Goal: Task Accomplishment & Management: Manage account settings

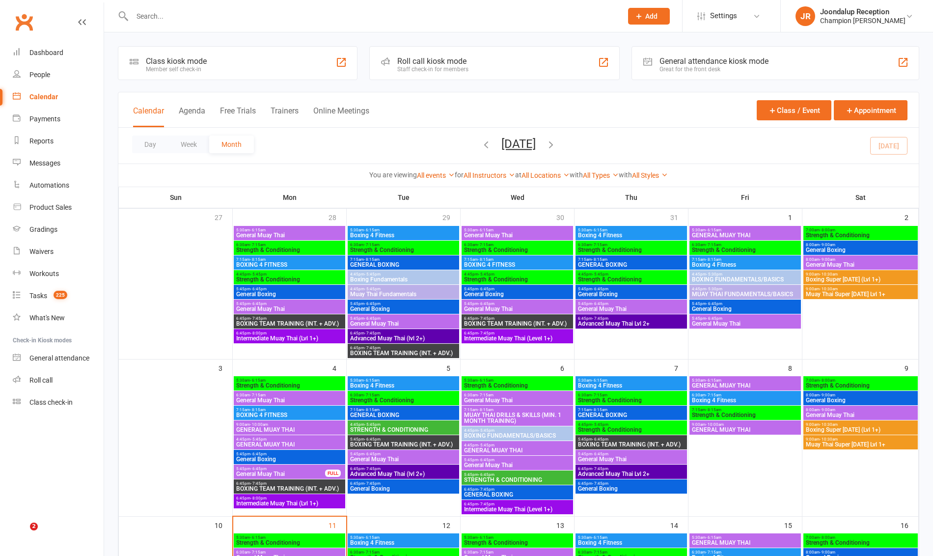
click at [160, 18] on input "text" at bounding box center [372, 16] width 486 height 14
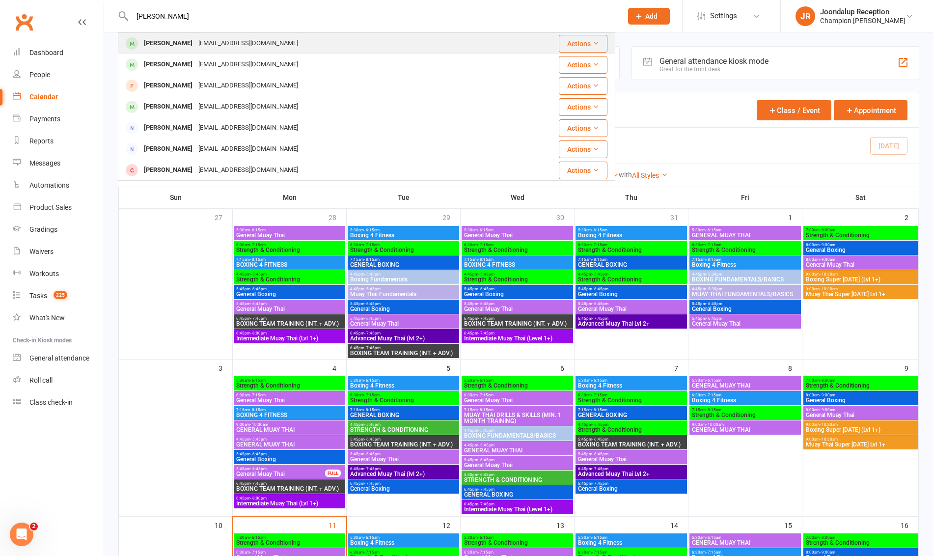
type input "[PERSON_NAME]"
click at [172, 43] on div "[PERSON_NAME]" at bounding box center [168, 43] width 54 height 14
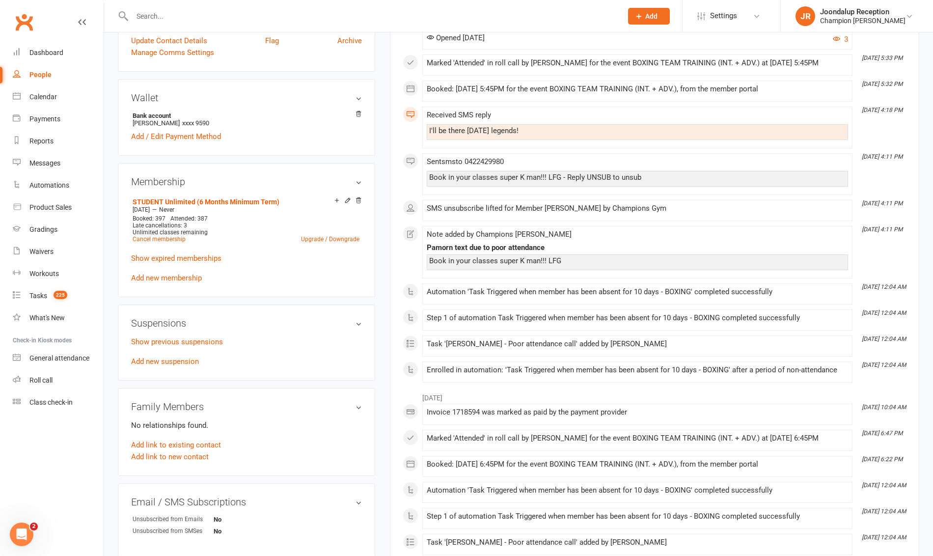
scroll to position [279, 0]
click at [176, 344] on link "Show previous suspensions" at bounding box center [177, 342] width 92 height 9
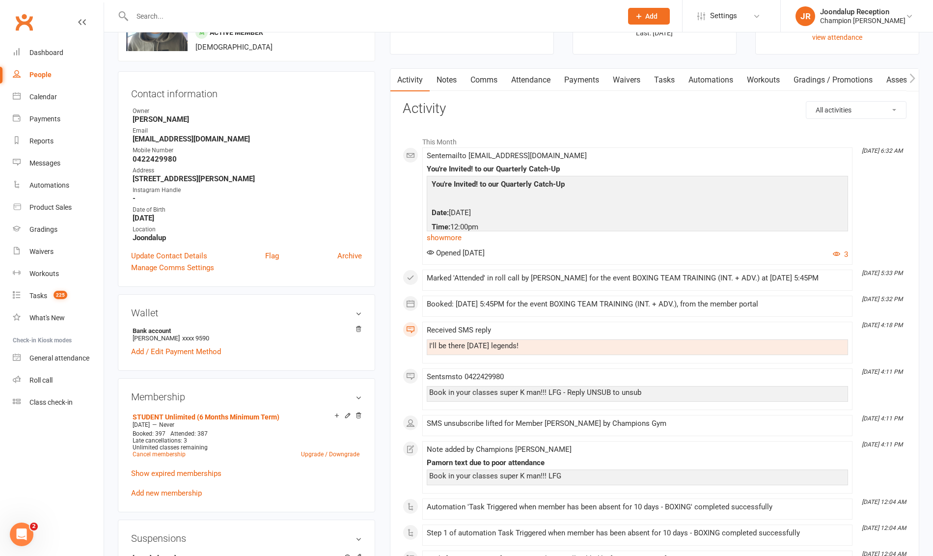
scroll to position [0, 0]
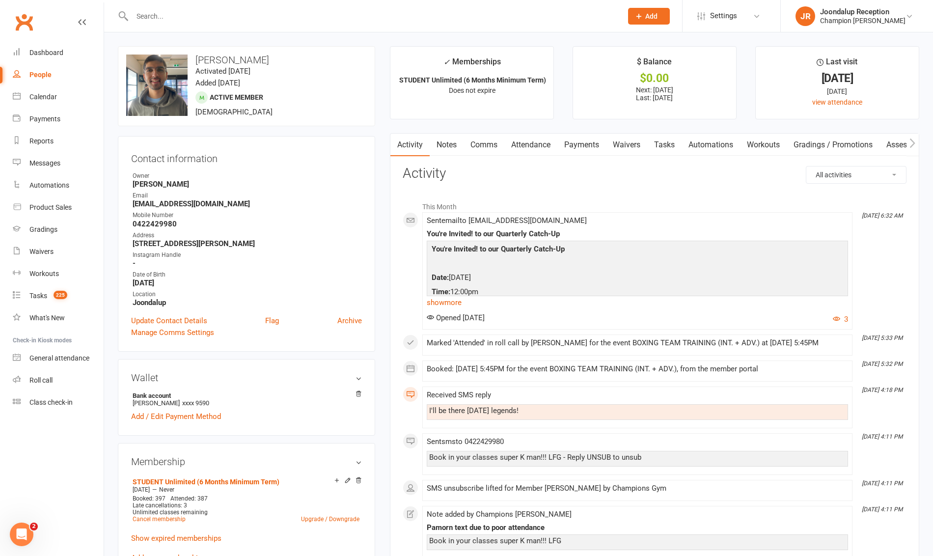
click at [153, 17] on input "text" at bounding box center [372, 16] width 486 height 14
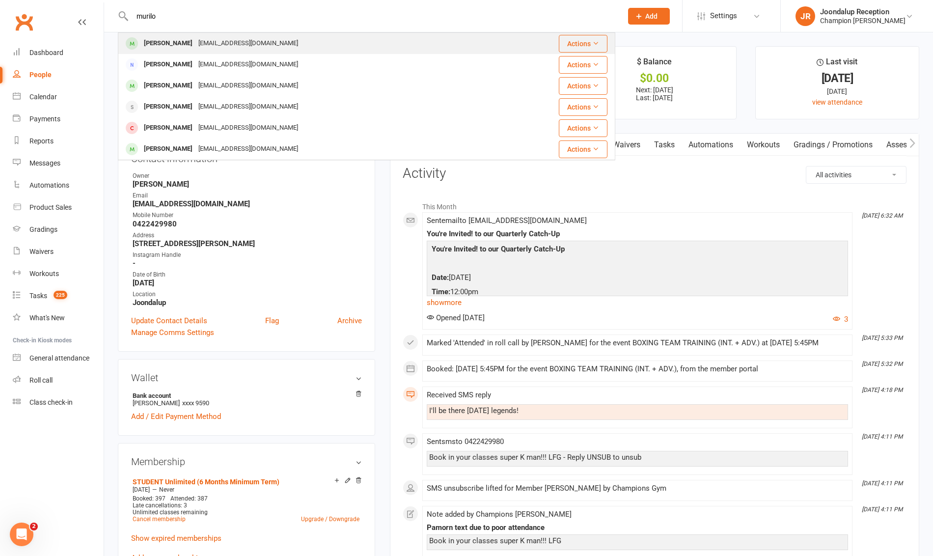
type input "murilo"
click at [152, 43] on div "Murilo Rodrigues" at bounding box center [168, 43] width 54 height 14
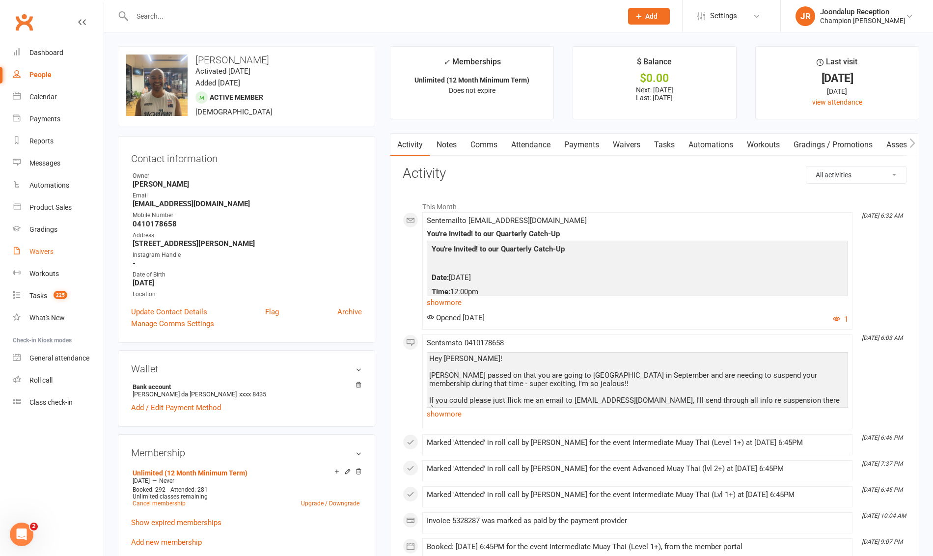
click at [42, 255] on div "Waivers" at bounding box center [41, 251] width 24 height 8
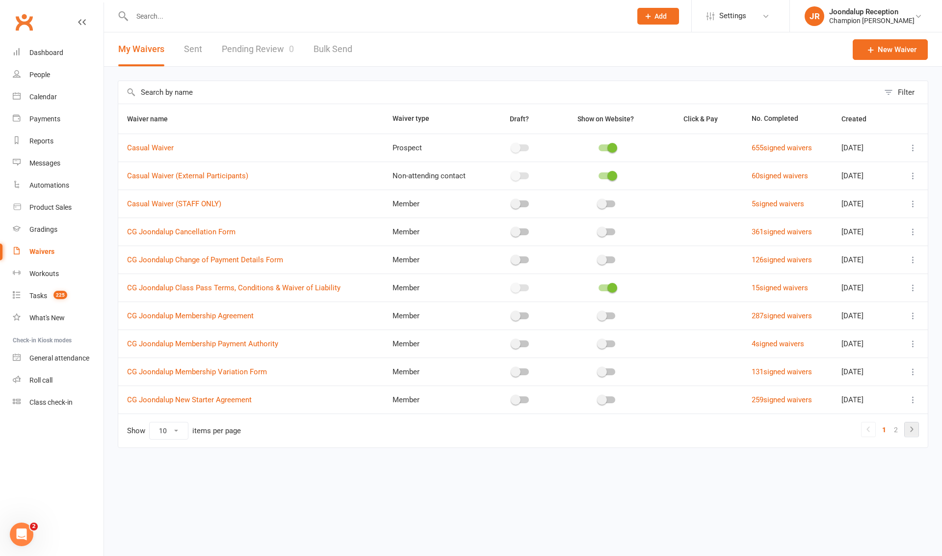
click at [916, 423] on icon at bounding box center [912, 429] width 12 height 12
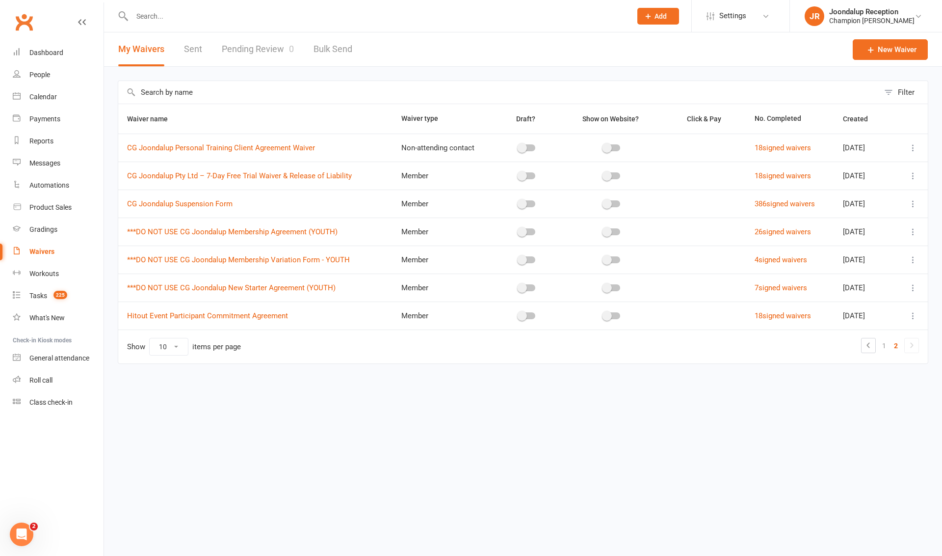
click at [915, 207] on icon at bounding box center [914, 204] width 10 height 10
click at [879, 257] on link "Copy external link to clipboard" at bounding box center [860, 261] width 115 height 20
click at [47, 110] on link "Payments" at bounding box center [58, 119] width 91 height 22
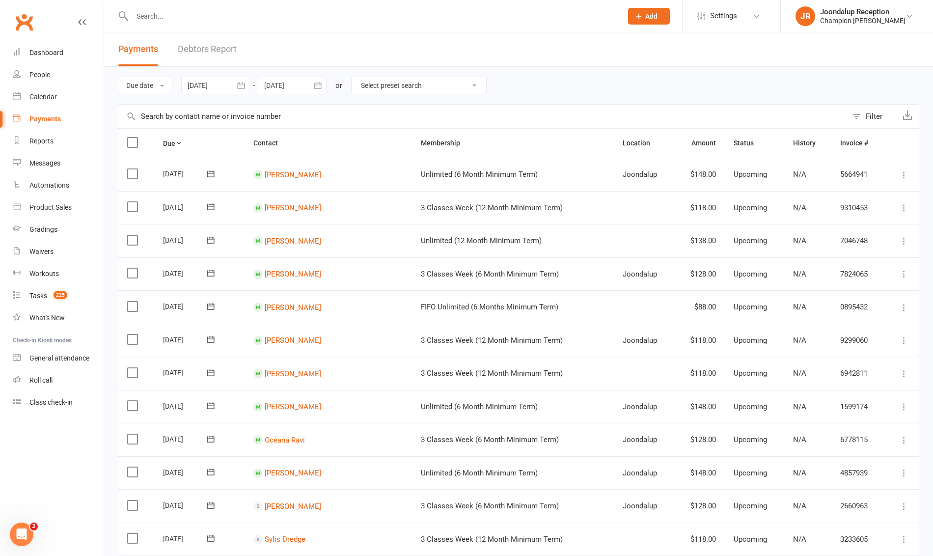
click at [212, 52] on link "Debtors Report" at bounding box center [207, 49] width 59 height 34
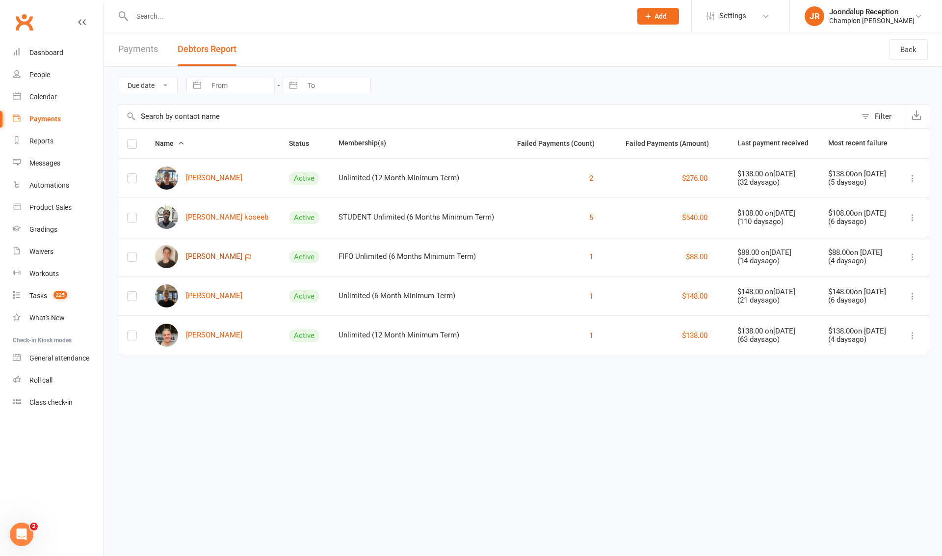
click at [208, 258] on link "Niamh Pattenden" at bounding box center [198, 256] width 87 height 23
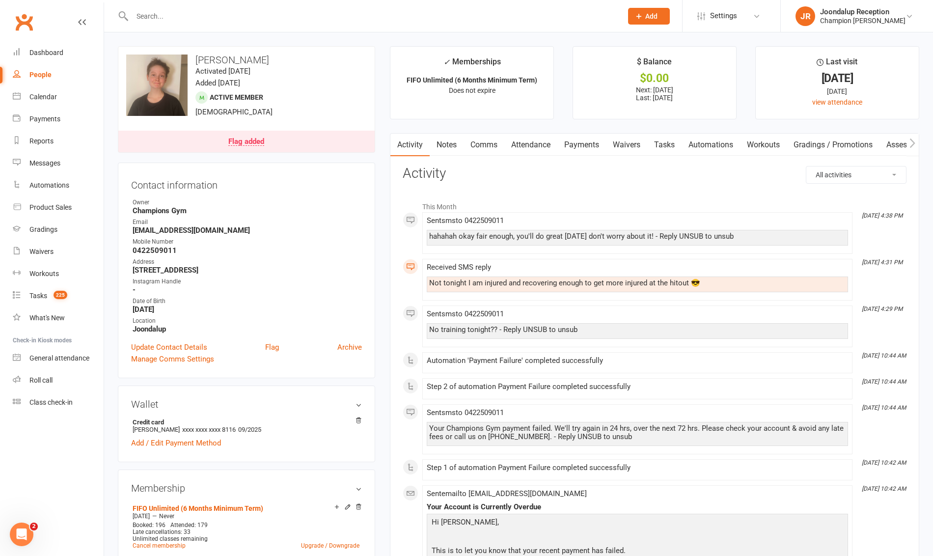
click at [574, 149] on link "Payments" at bounding box center [581, 145] width 49 height 23
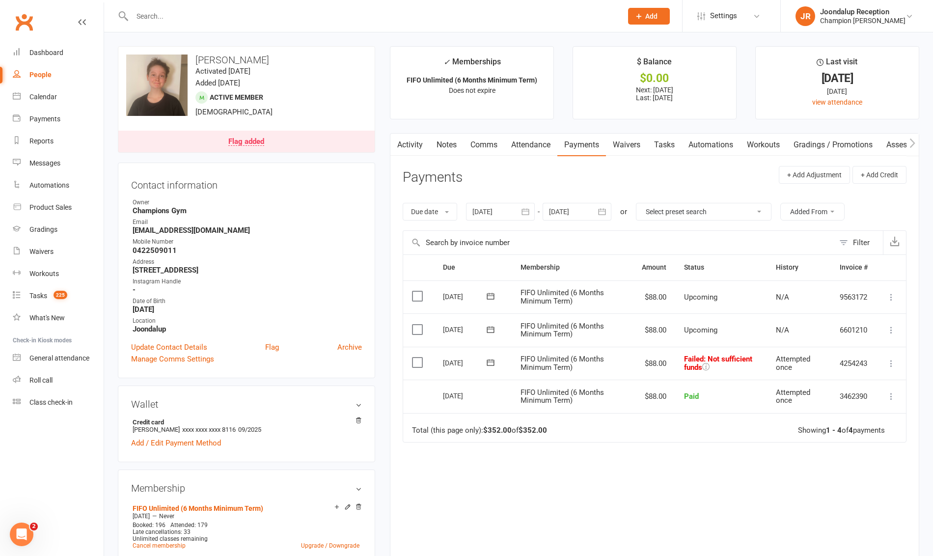
scroll to position [14, 0]
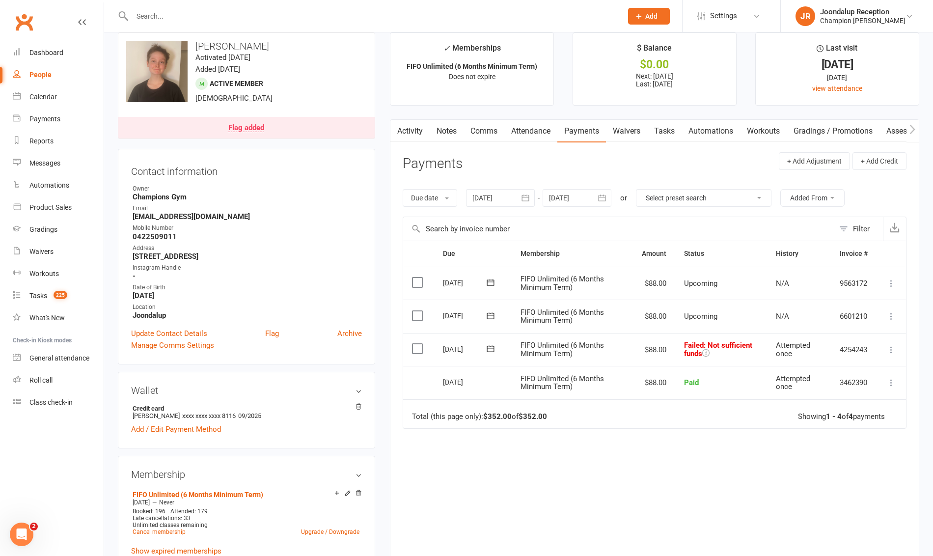
click at [892, 352] on icon at bounding box center [891, 350] width 10 height 10
click at [835, 388] on link "Mark as Paid (POS)" at bounding box center [847, 388] width 97 height 20
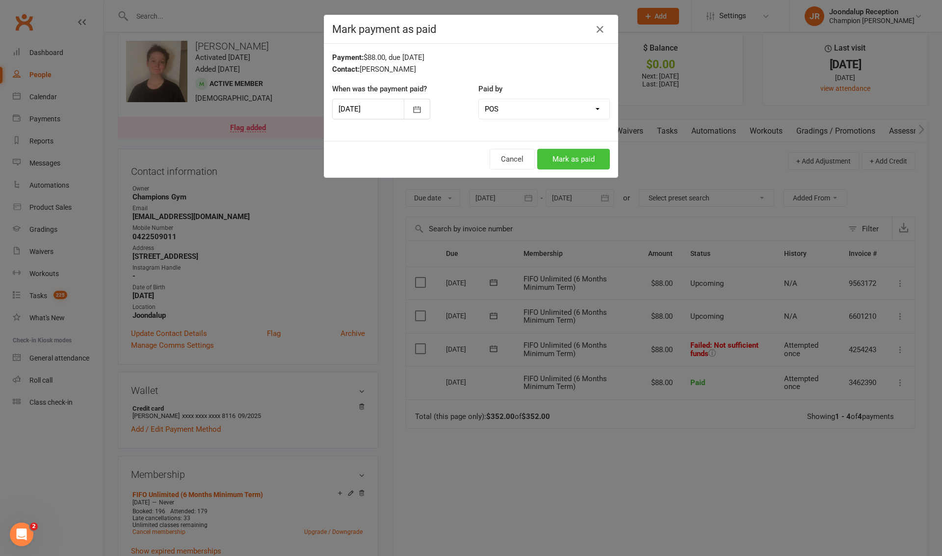
click at [587, 160] on button "Mark as paid" at bounding box center [573, 159] width 73 height 21
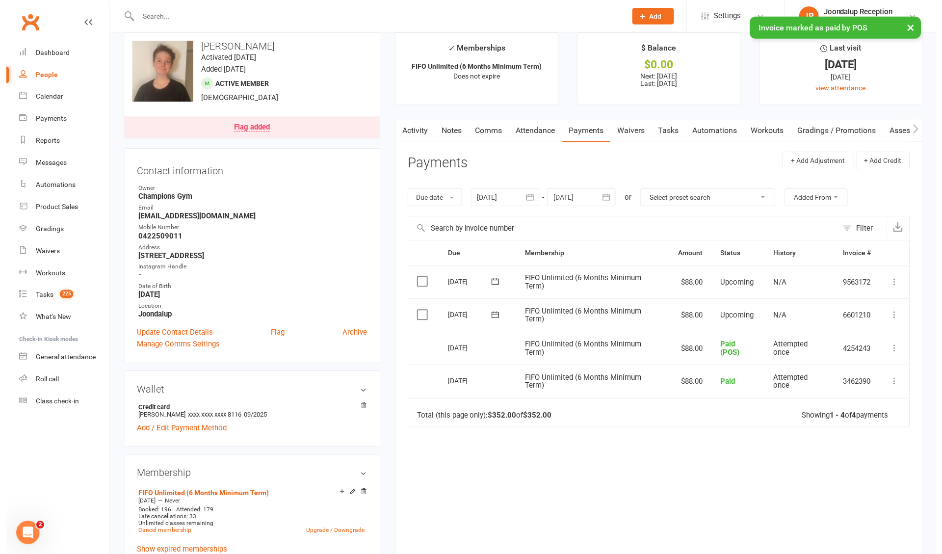
scroll to position [0, 0]
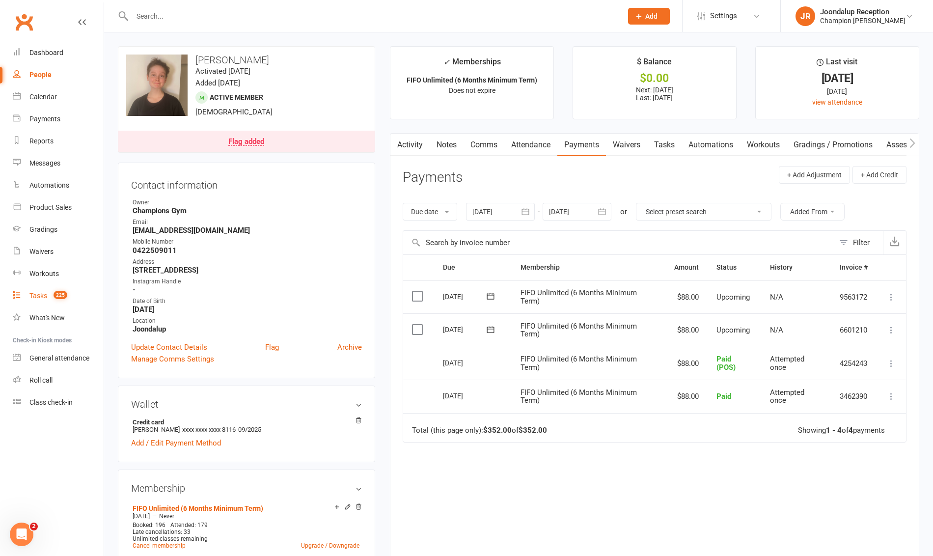
click at [44, 301] on link "Tasks 225" at bounding box center [58, 296] width 91 height 22
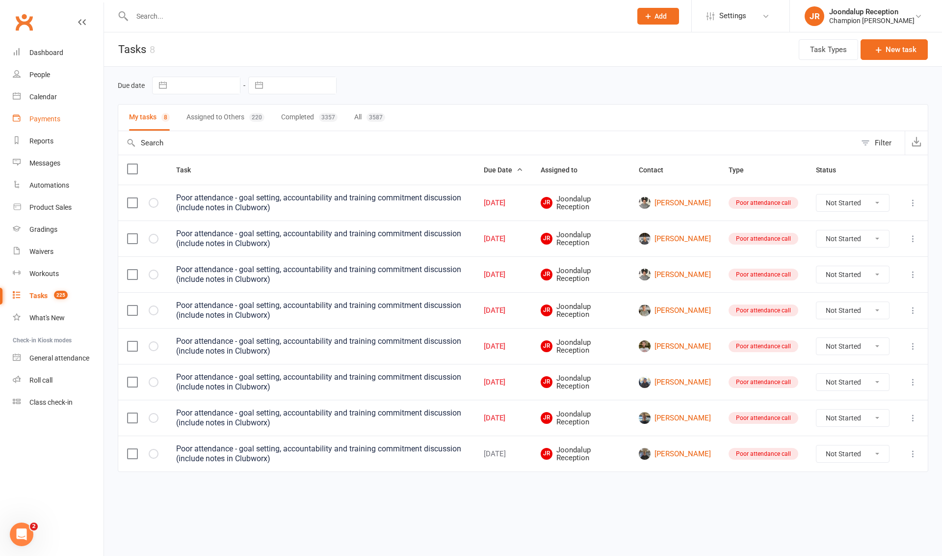
click at [45, 121] on div "Payments" at bounding box center [44, 119] width 31 height 8
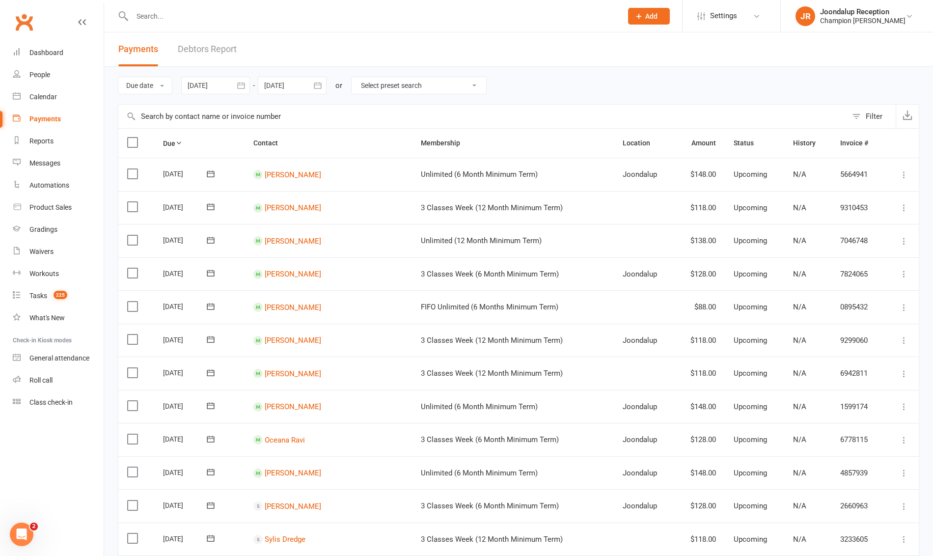
click at [215, 49] on link "Debtors Report" at bounding box center [207, 49] width 59 height 34
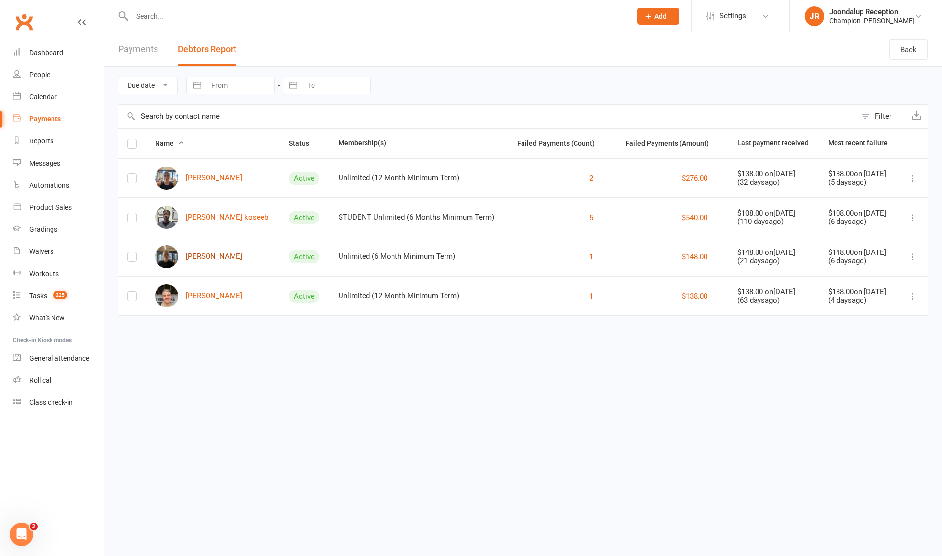
click at [205, 247] on link "Tahlia Smith" at bounding box center [198, 256] width 87 height 23
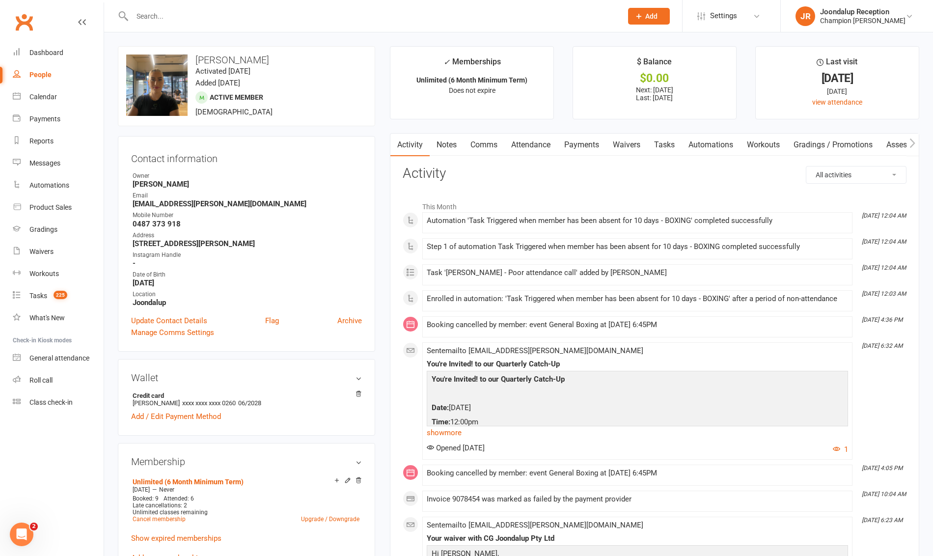
click at [573, 149] on link "Payments" at bounding box center [581, 145] width 49 height 23
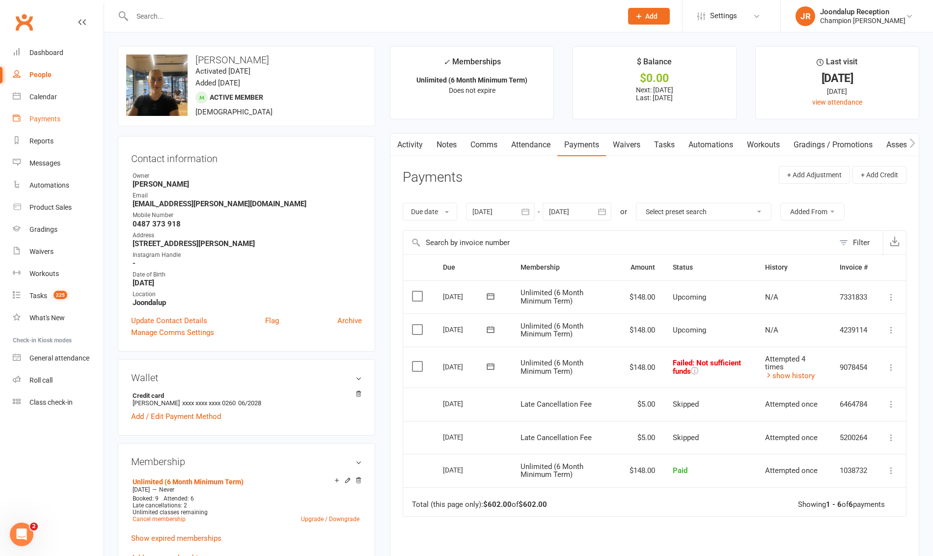
click at [41, 127] on link "Payments" at bounding box center [58, 119] width 91 height 22
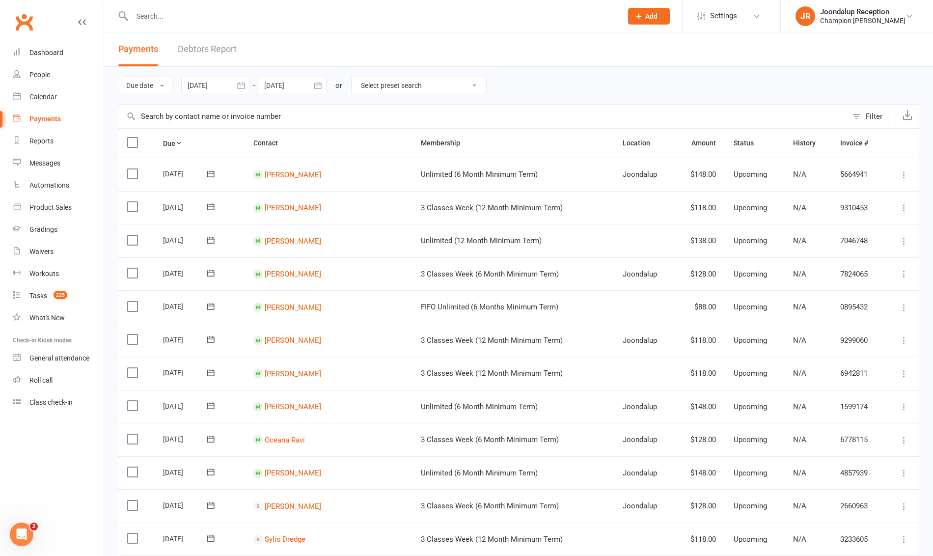
click at [246, 53] on div "Payments Debtors Report" at bounding box center [177, 49] width 147 height 34
click at [233, 46] on link "Debtors Report" at bounding box center [207, 49] width 59 height 34
